Goal: Task Accomplishment & Management: Complete application form

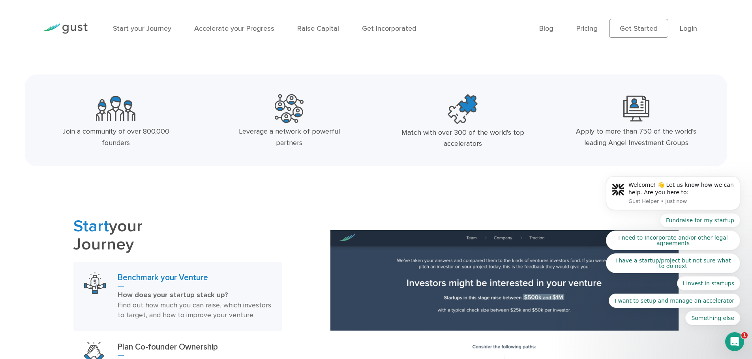
scroll to position [355, 0]
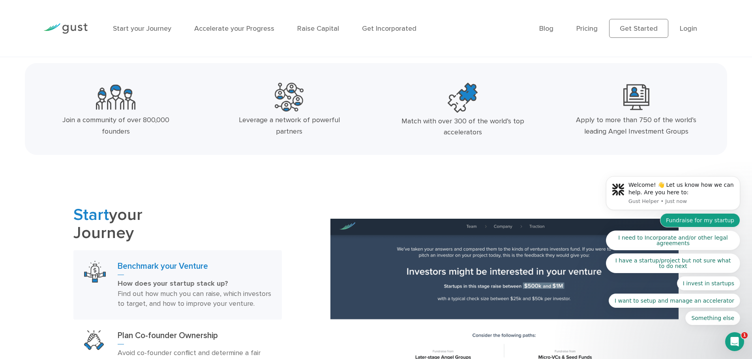
click at [704, 225] on button "Fundraise for my startup" at bounding box center [700, 220] width 80 height 14
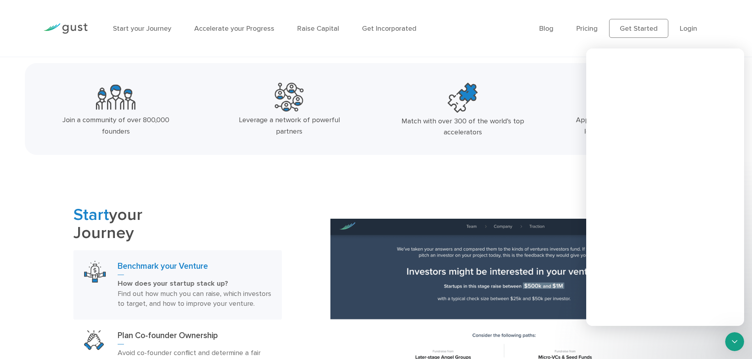
scroll to position [0, 0]
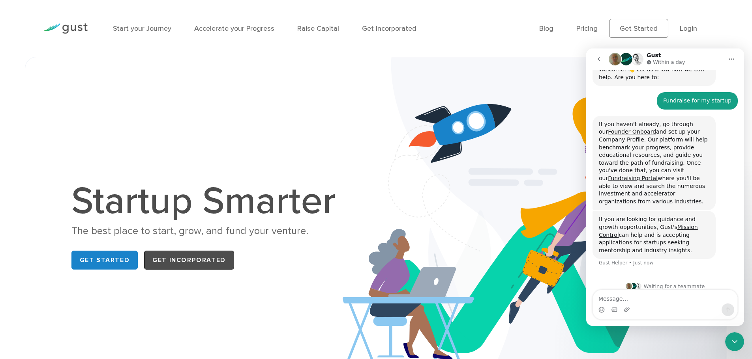
click at [167, 257] on link "Get Incorporated" at bounding box center [189, 260] width 90 height 19
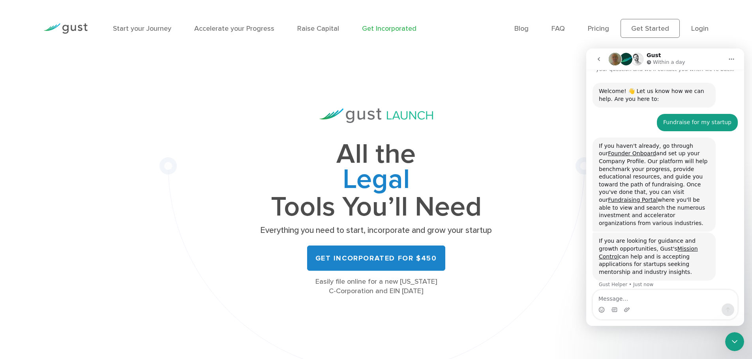
scroll to position [49, 0]
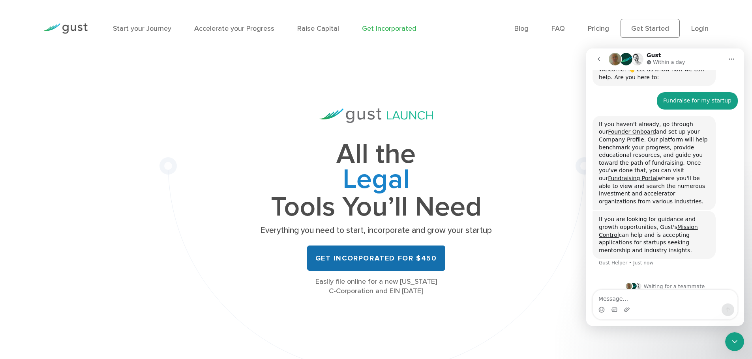
click at [382, 260] on link "Get Incorporated for $450" at bounding box center [376, 258] width 138 height 25
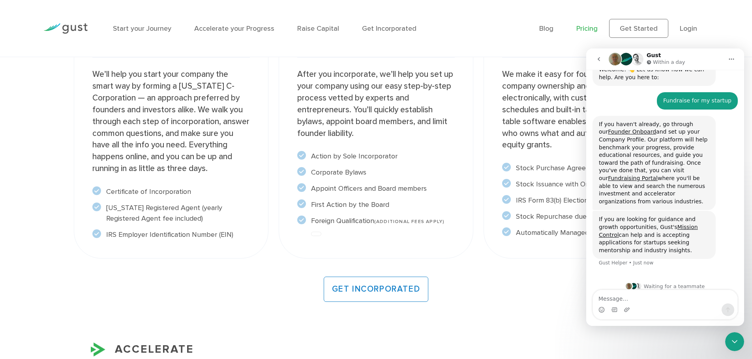
scroll to position [671, 0]
click at [732, 60] on icon "Home" at bounding box center [731, 59] width 6 height 6
click at [731, 60] on icon "Home" at bounding box center [731, 59] width 5 height 1
drag, startPoint x: 733, startPoint y: 345, endPoint x: 1371, endPoint y: 653, distance: 708.4
click at [733, 345] on icon "Close Intercom Messenger" at bounding box center [734, 341] width 9 height 9
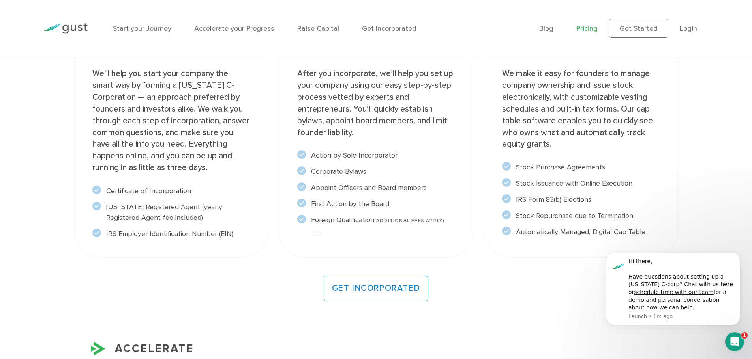
scroll to position [631, 0]
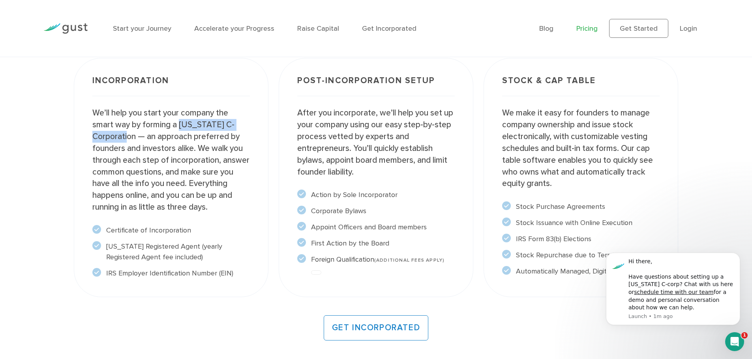
drag, startPoint x: 179, startPoint y: 126, endPoint x: 135, endPoint y: 137, distance: 45.6
click at [135, 137] on p "We’ll help you start your company the smart way by forming a Delaware C-Corpora…" at bounding box center [170, 160] width 157 height 106
copy p "Delaware C-Corporation"
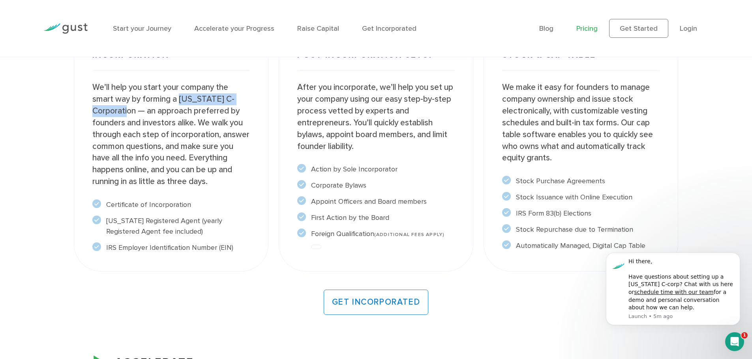
scroll to position [671, 0]
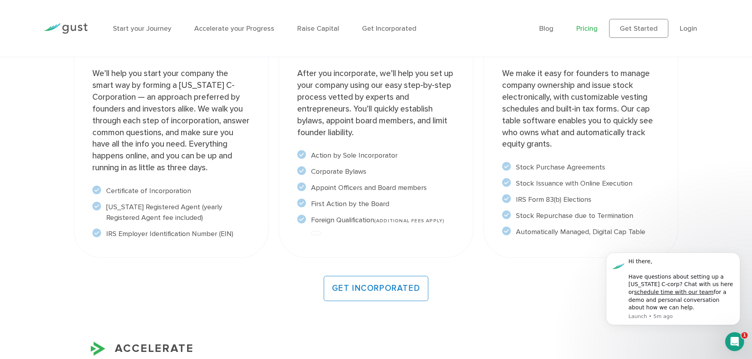
click at [385, 137] on p "After you incorporate, we’ll help you set up your company using our easy step-b…" at bounding box center [375, 103] width 157 height 71
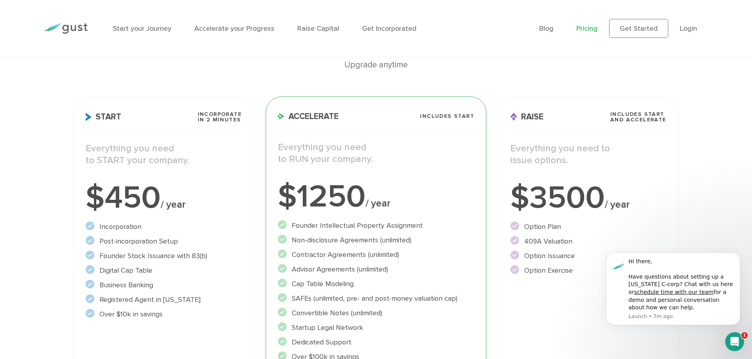
scroll to position [0, 0]
